Goal: Navigation & Orientation: Find specific page/section

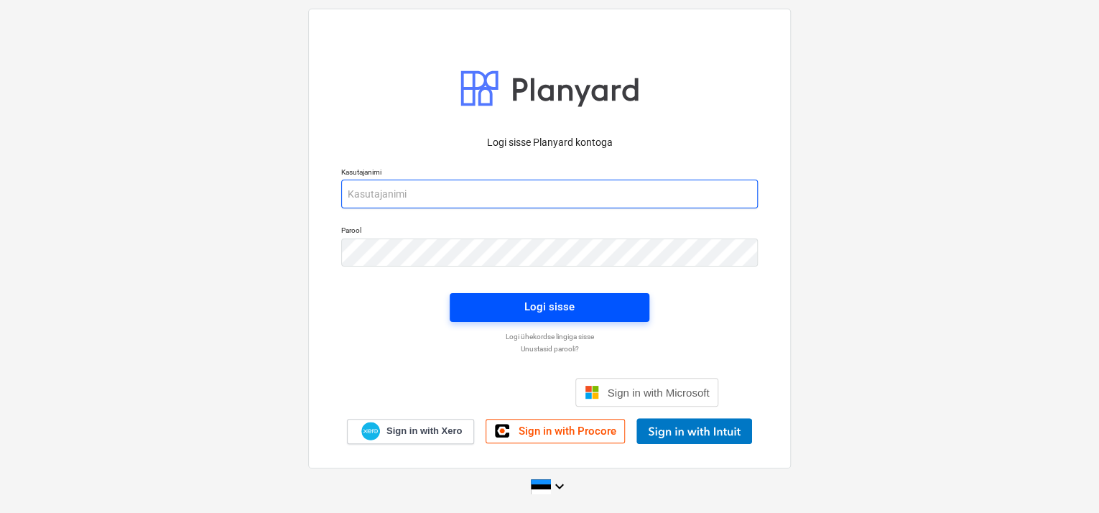
type input "[EMAIL_ADDRESS][DOMAIN_NAME]"
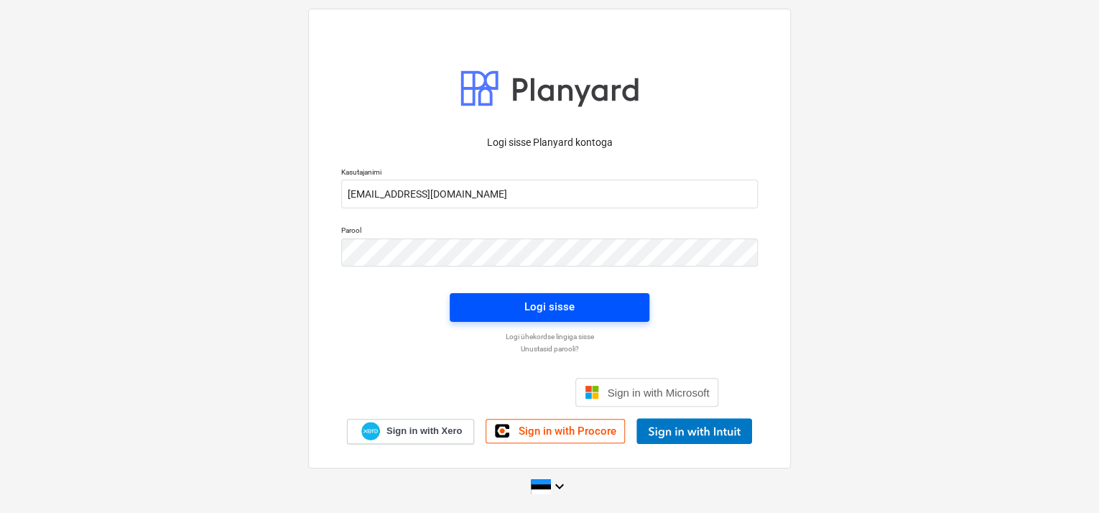
click at [561, 302] on div "Logi sisse" at bounding box center [549, 306] width 50 height 19
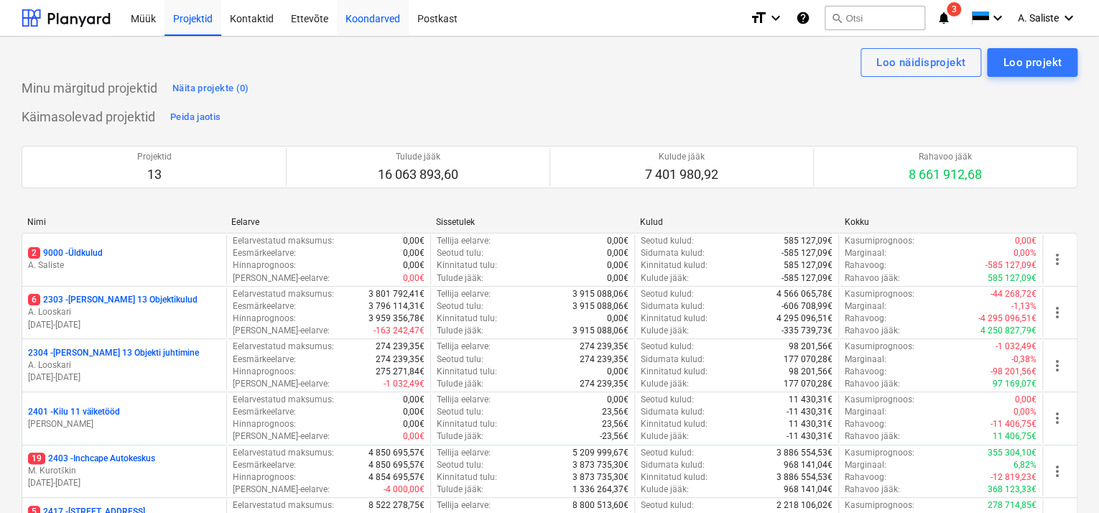
click at [374, 21] on div "Koondarved" at bounding box center [373, 17] width 72 height 37
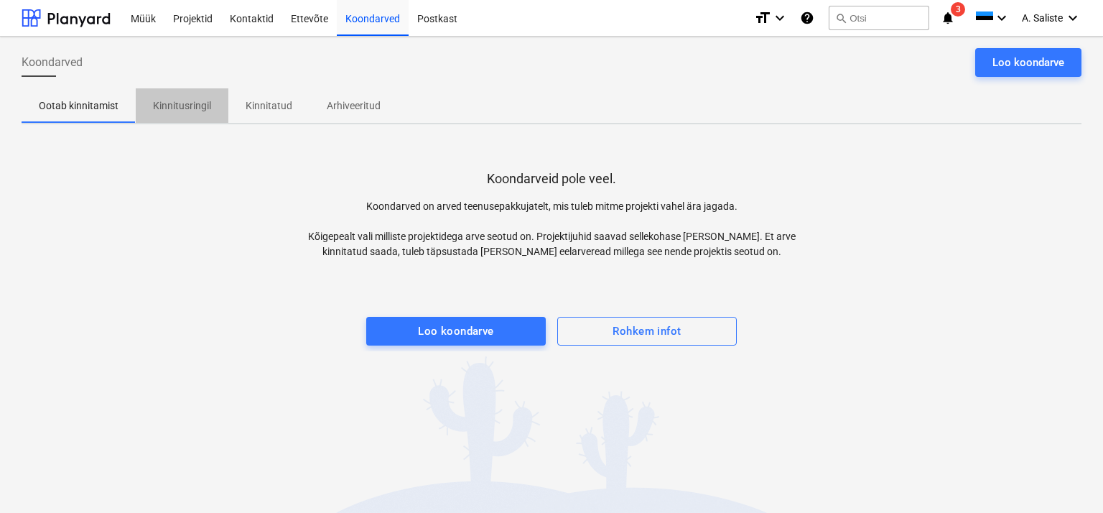
click at [170, 108] on p "Kinnitusringil" at bounding box center [182, 105] width 58 height 15
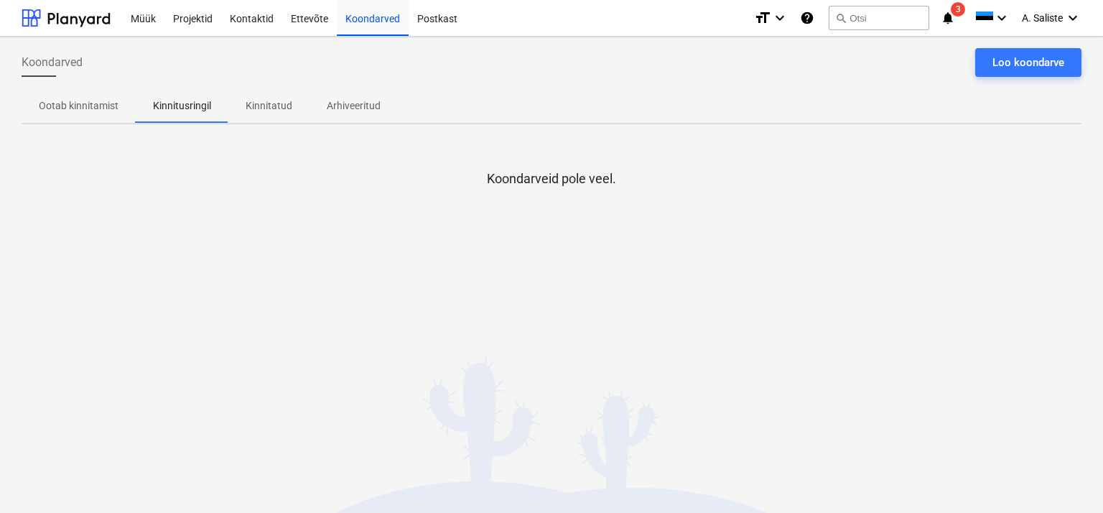
click at [103, 105] on p "Ootab kinnitamist" at bounding box center [79, 105] width 80 height 15
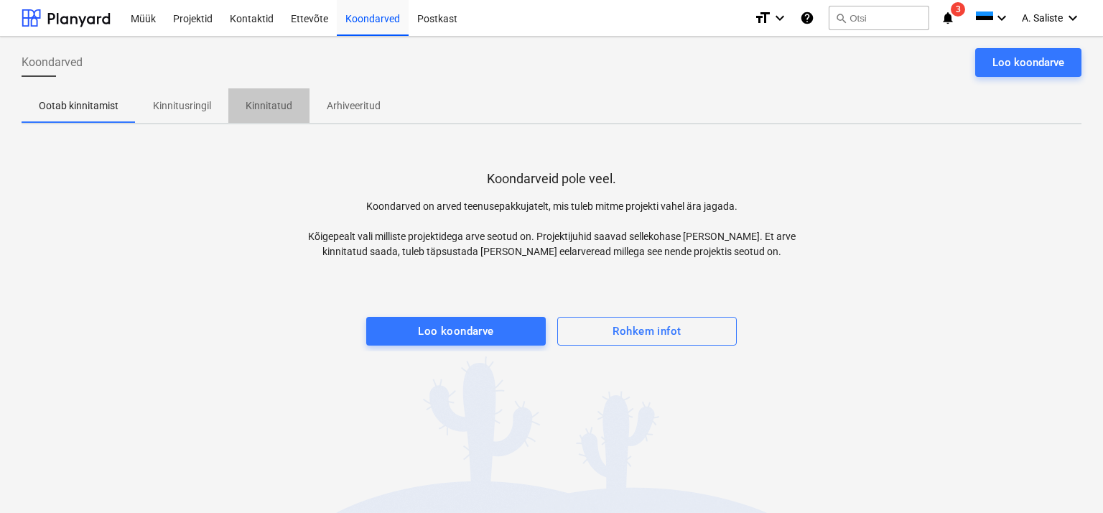
click at [273, 108] on p "Kinnitatud" at bounding box center [269, 105] width 47 height 15
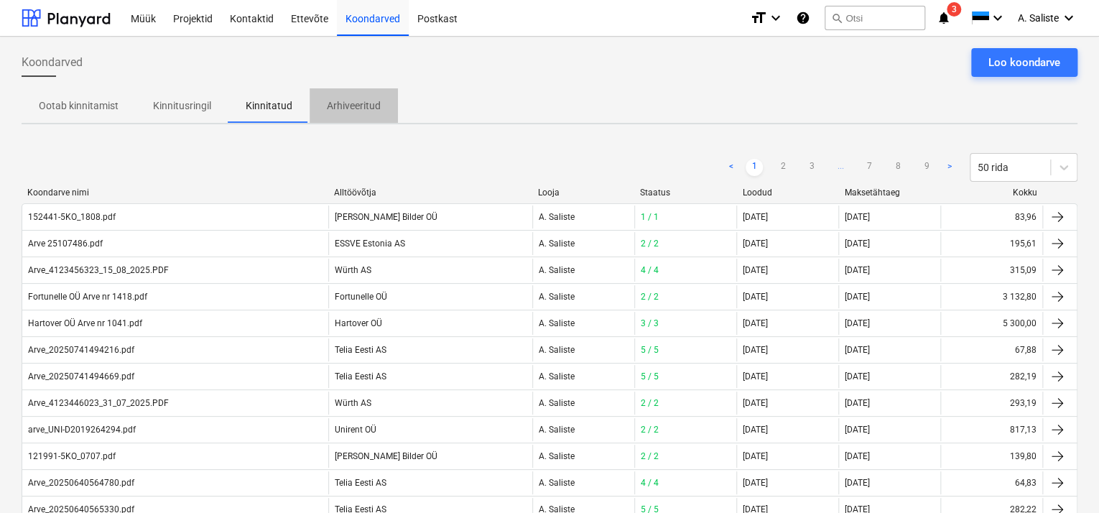
click at [369, 107] on p "Arhiveeritud" at bounding box center [354, 105] width 54 height 15
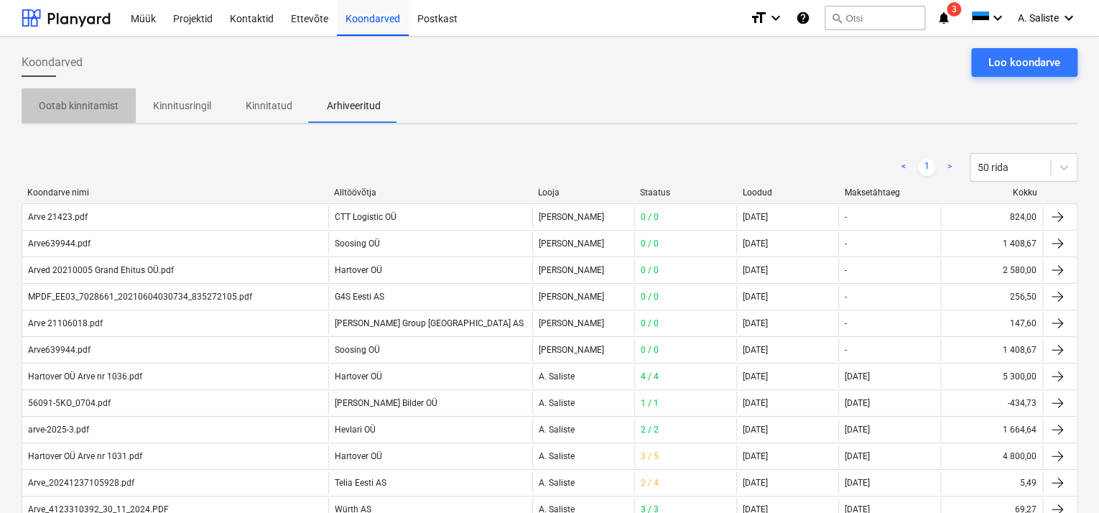
click at [57, 98] on p "Ootab kinnitamist" at bounding box center [79, 105] width 80 height 15
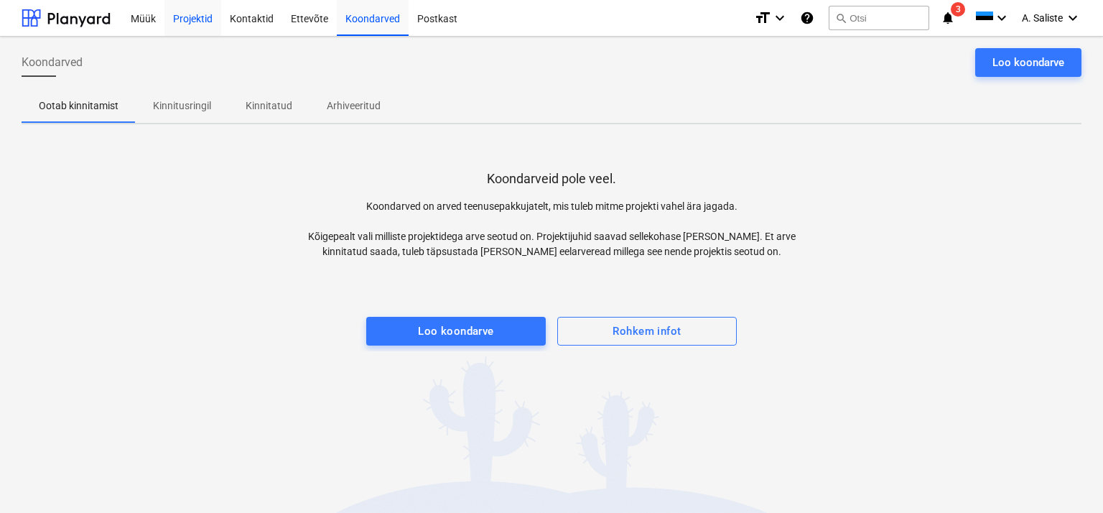
click at [176, 22] on div "Projektid" at bounding box center [192, 17] width 57 height 37
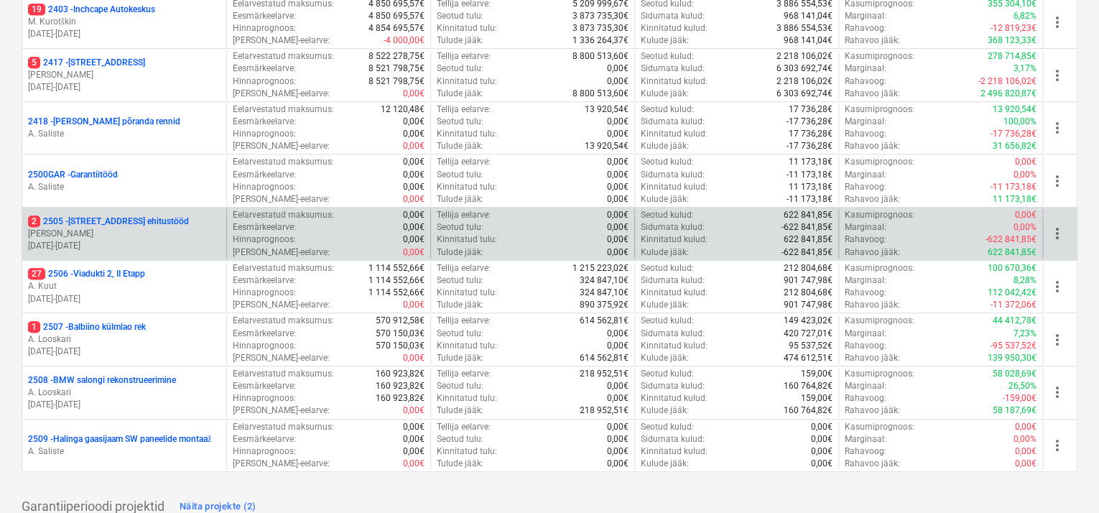
scroll to position [377, 0]
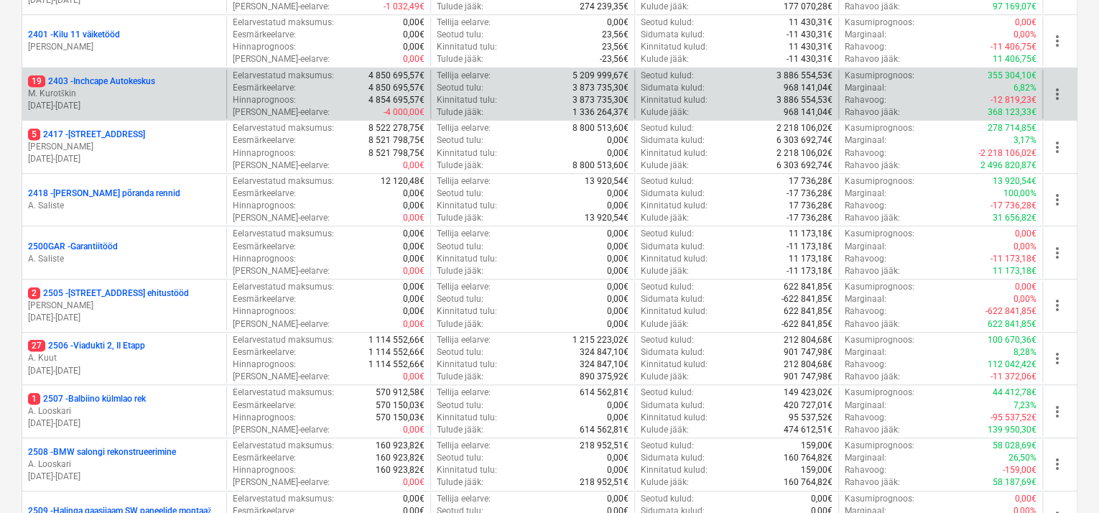
click at [129, 93] on p "M. Kurotškin" at bounding box center [124, 94] width 192 height 12
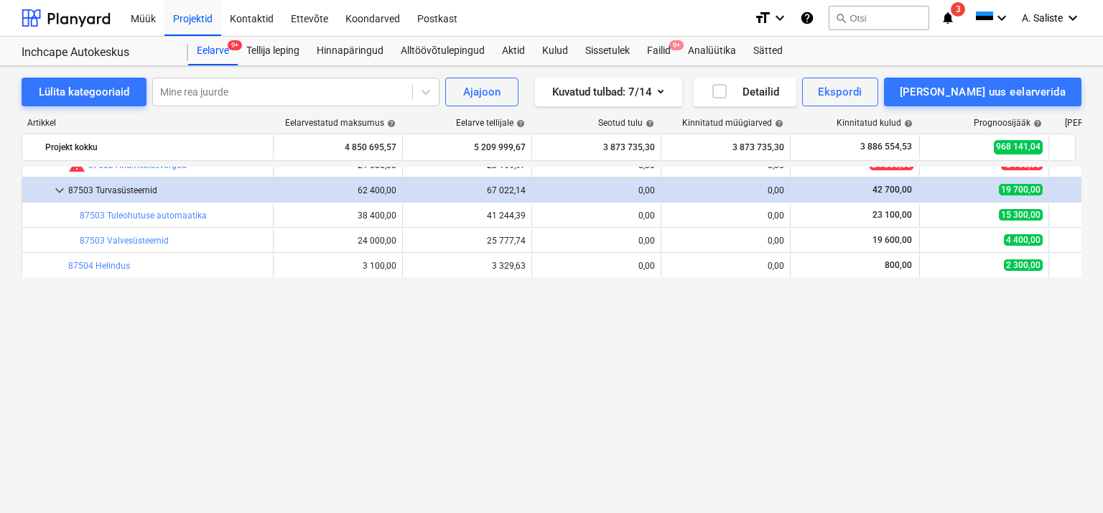
scroll to position [151, 0]
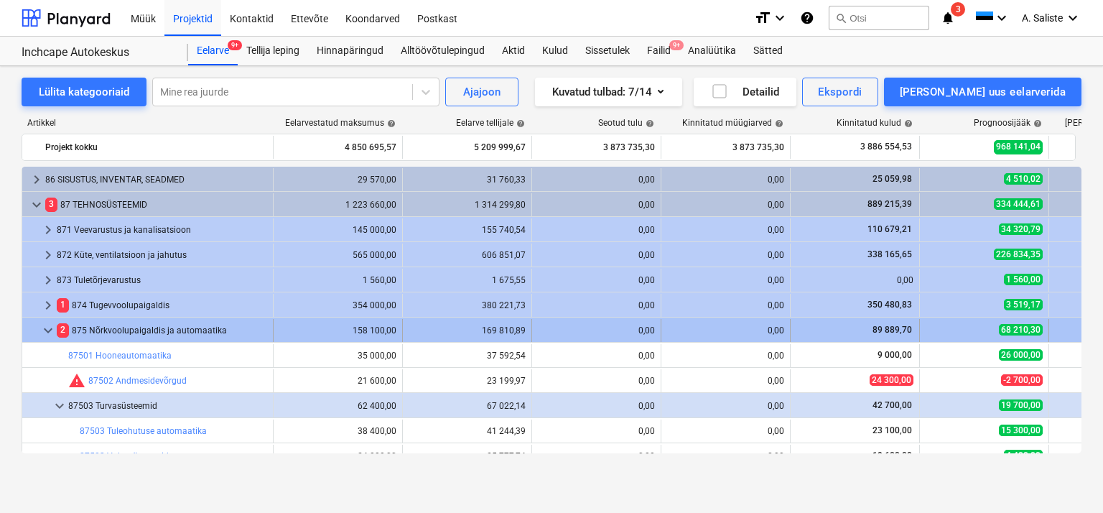
click at [48, 335] on span "keyboard_arrow_down" at bounding box center [47, 330] width 17 height 17
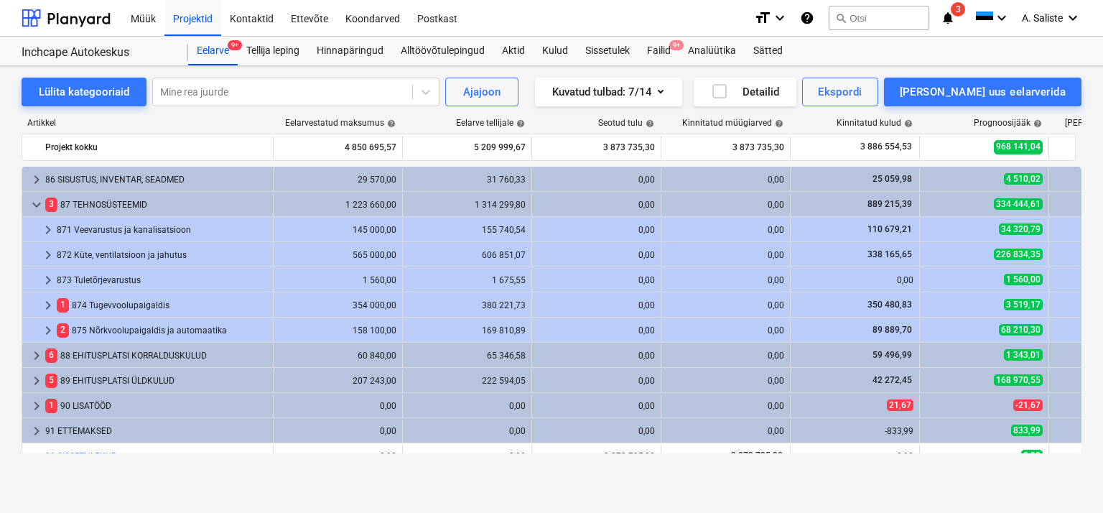
click at [37, 204] on span "keyboard_arrow_down" at bounding box center [36, 204] width 17 height 17
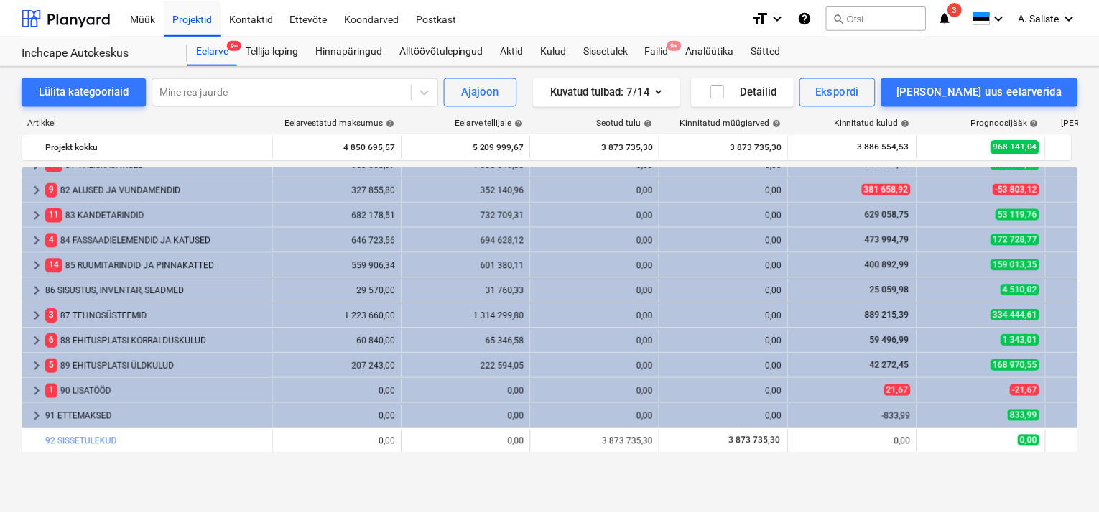
scroll to position [0, 0]
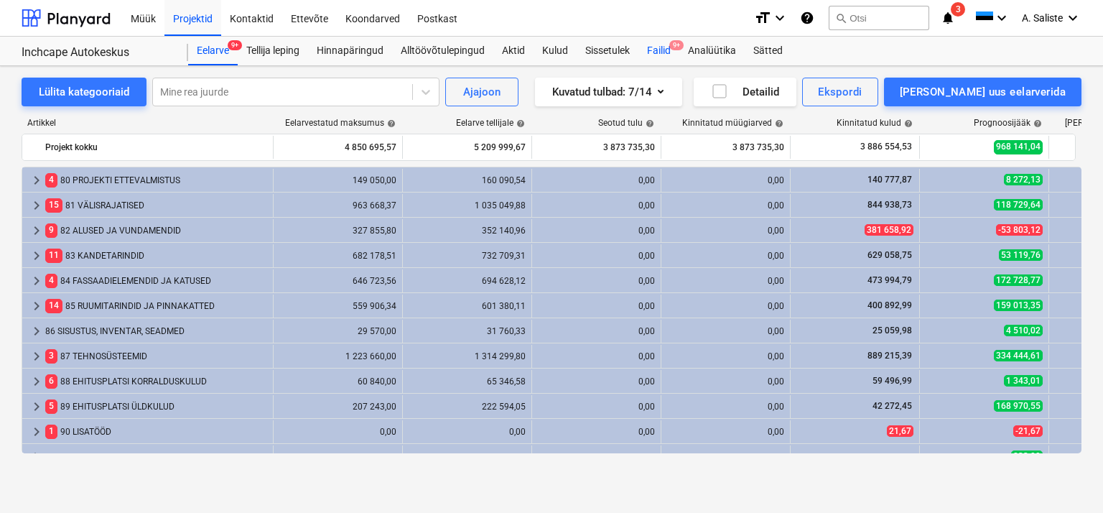
click at [669, 54] on div "Failid 9+" at bounding box center [658, 51] width 41 height 29
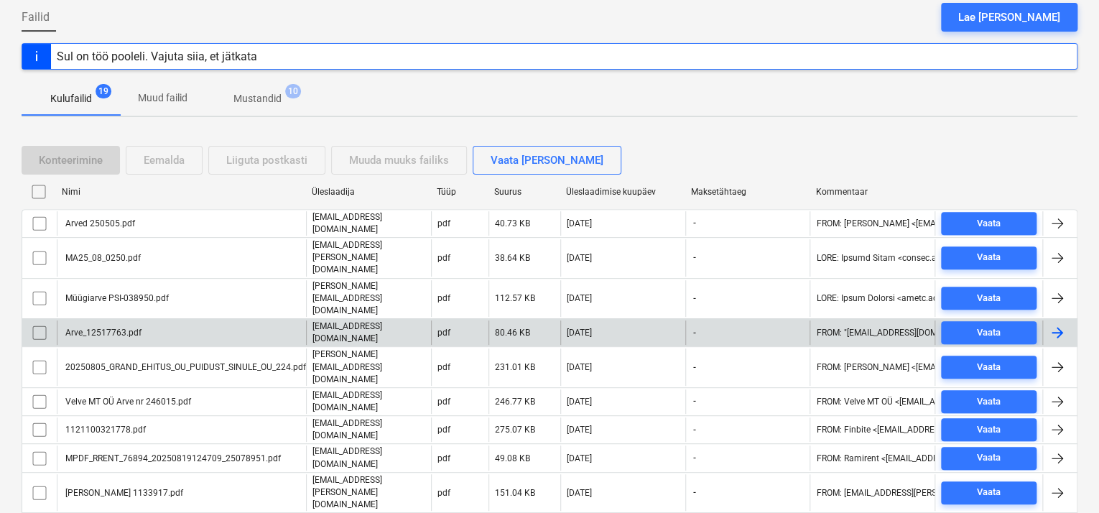
scroll to position [215, 0]
